Goal: Transaction & Acquisition: Purchase product/service

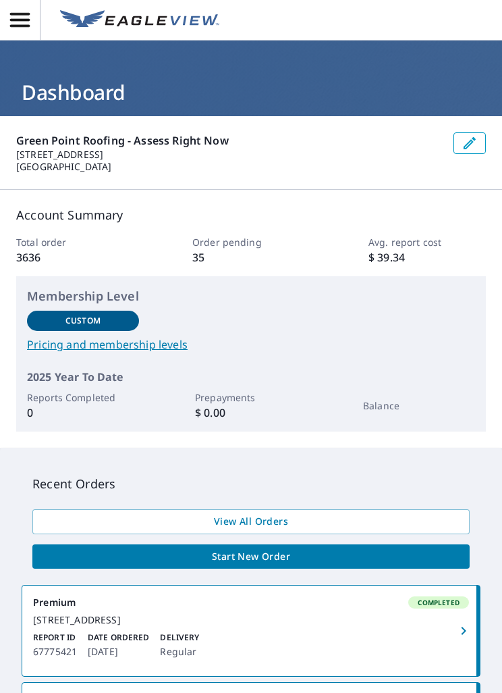
click at [15, 23] on icon "button" at bounding box center [20, 20] width 24 height 24
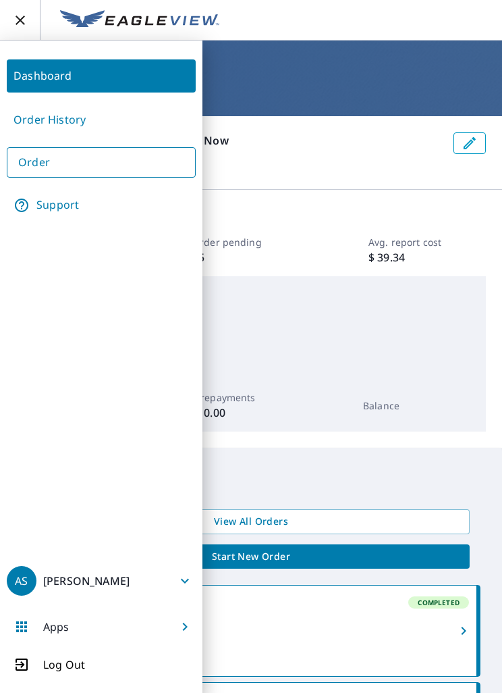
click at [65, 163] on link "Order" at bounding box center [101, 162] width 189 height 30
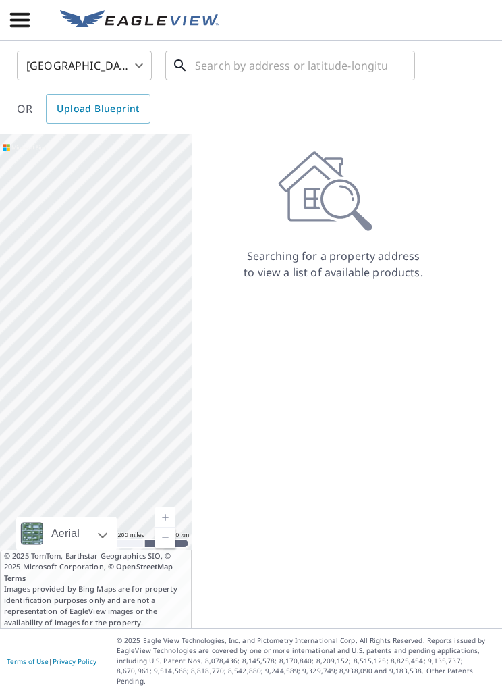
click at [290, 80] on input "text" at bounding box center [291, 66] width 192 height 38
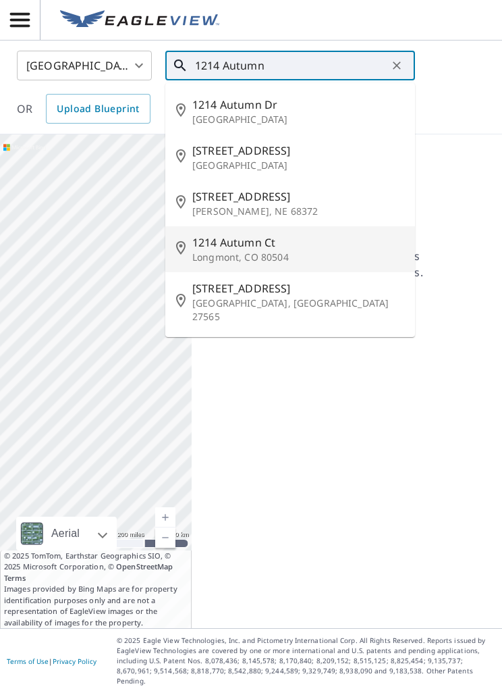
click at [340, 250] on span "1214 Autumn Ct" at bounding box center [298, 242] width 212 height 16
type input "[STREET_ADDRESS]"
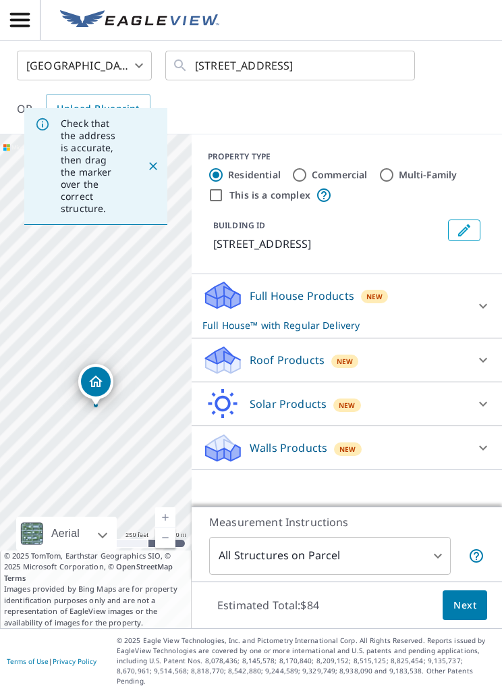
click at [440, 606] on body "AS AS United States US ​ [STREET_ADDRESS] ​ OR Upload Blueprint Check that the …" at bounding box center [251, 346] width 502 height 693
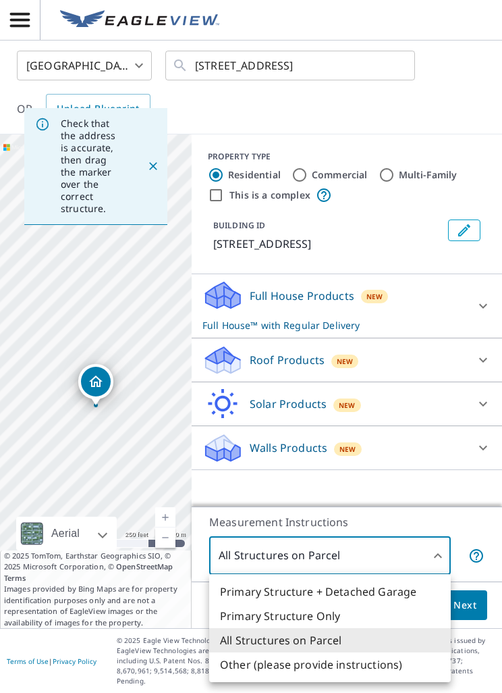
click at [407, 588] on li "Primary Structure + Detached Garage" at bounding box center [330, 591] width 242 height 24
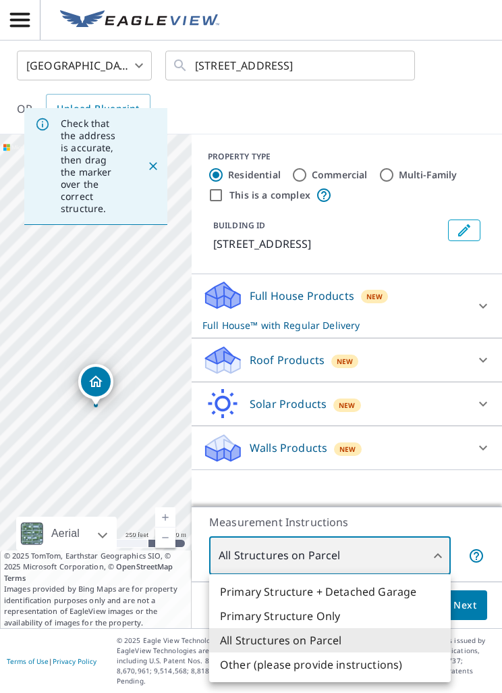
type input "1"
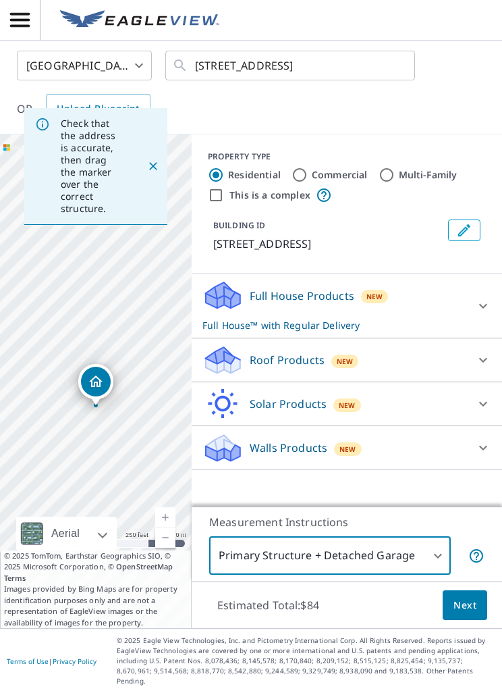
click at [32, 28] on span "button" at bounding box center [20, 20] width 40 height 24
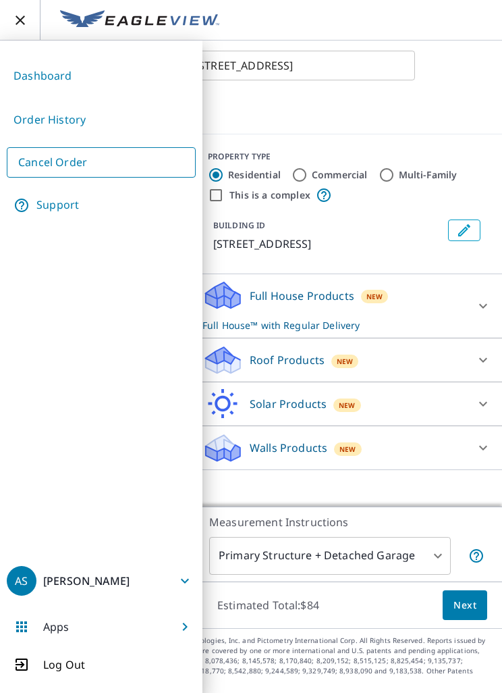
click at [77, 160] on link "Cancel Order" at bounding box center [101, 162] width 189 height 30
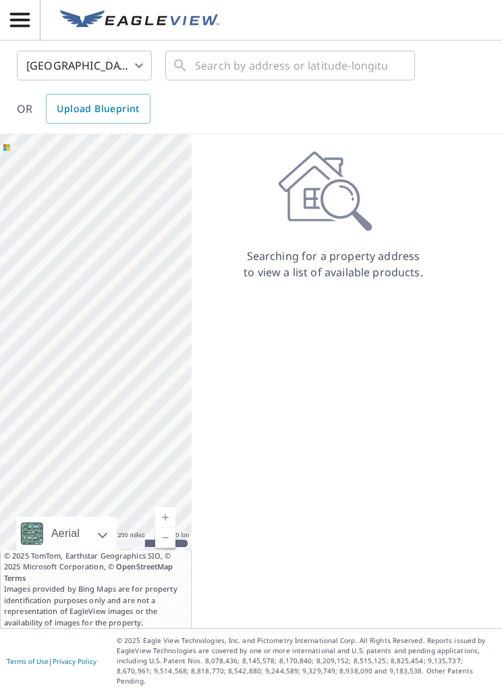
click at [32, 21] on span "button" at bounding box center [20, 20] width 40 height 24
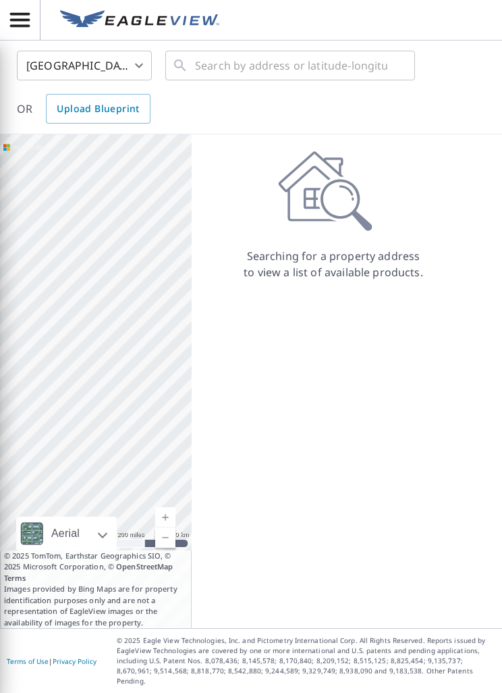
click at [425, 368] on div "Searching for a property address to view a list of available products." at bounding box center [334, 381] width 284 height 494
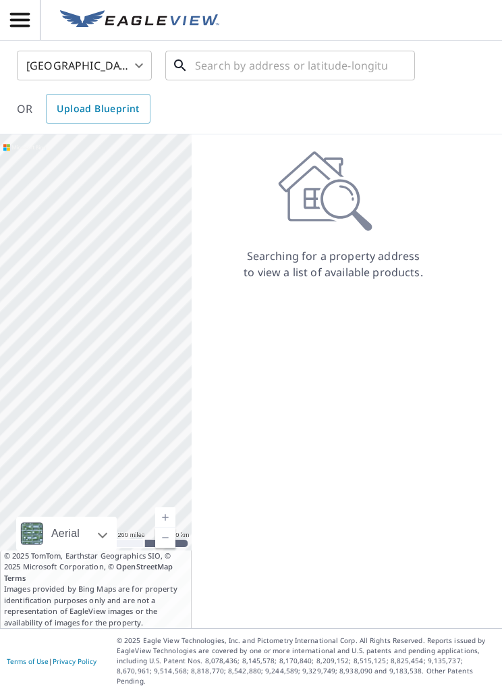
click at [340, 72] on input "text" at bounding box center [291, 66] width 192 height 38
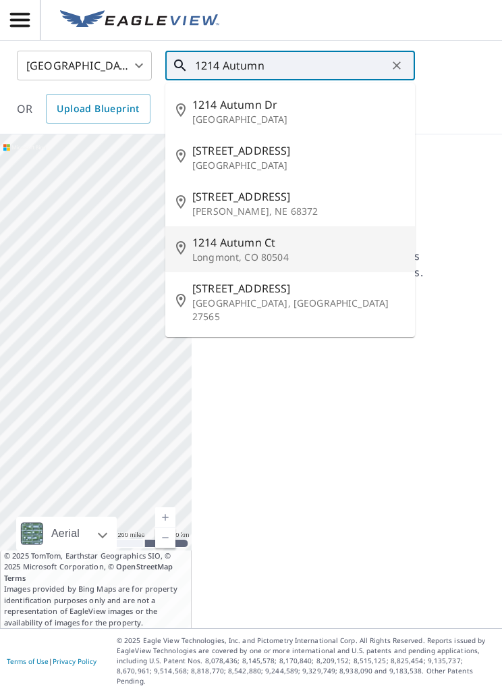
click at [357, 248] on span "1214 Autumn Ct" at bounding box center [298, 242] width 212 height 16
type input "[STREET_ADDRESS]"
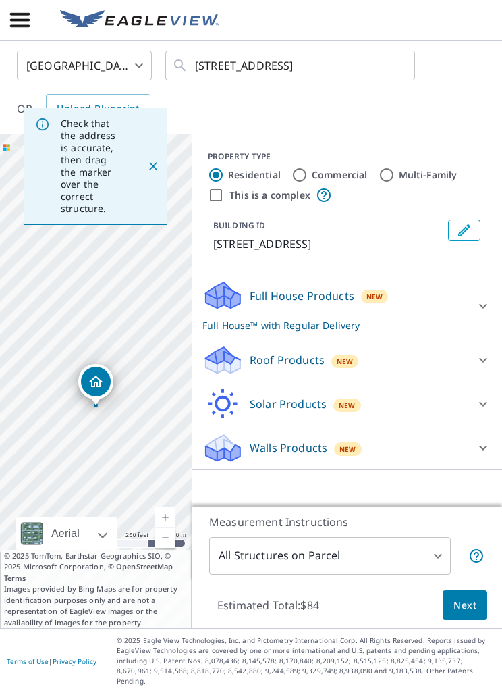
click at [431, 597] on body "AS AS United States US ​ [STREET_ADDRESS] ​ OR Upload Blueprint Check that the …" at bounding box center [251, 346] width 502 height 693
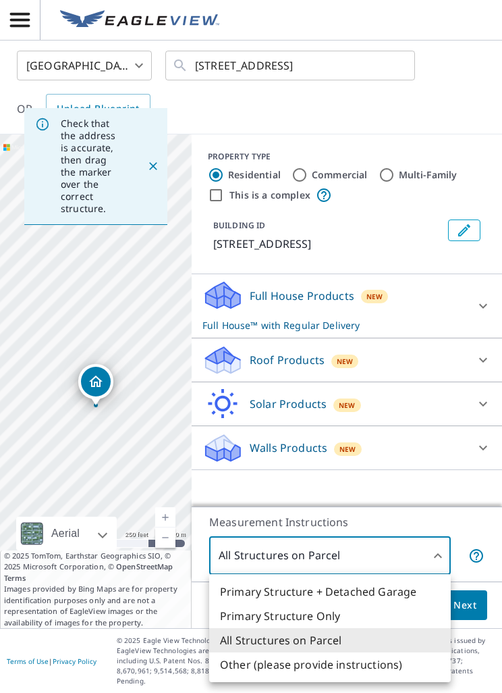
click at [400, 583] on li "Primary Structure + Detached Garage" at bounding box center [330, 591] width 242 height 24
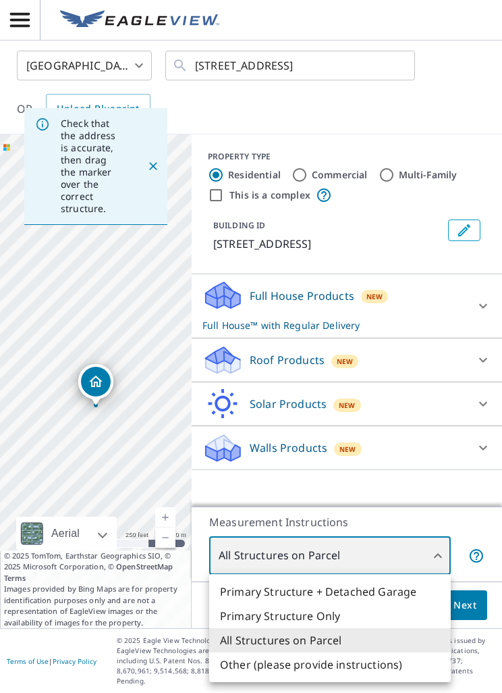
type input "1"
